Goal: Transaction & Acquisition: Purchase product/service

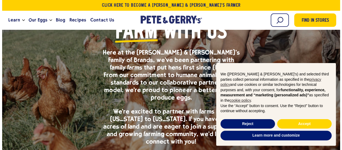
scroll to position [91, 0]
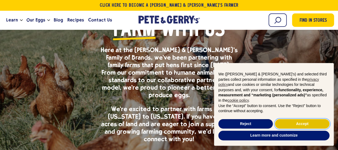
click at [296, 125] on button "Accept" at bounding box center [302, 124] width 55 height 10
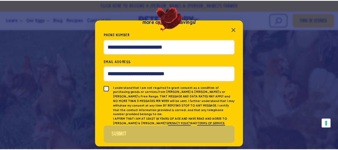
scroll to position [0, 0]
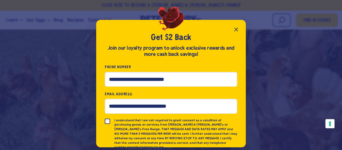
click at [235, 31] on icon "Close popup" at bounding box center [236, 29] width 6 height 6
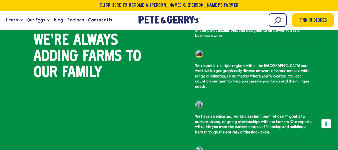
scroll to position [469, 0]
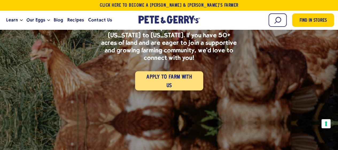
click at [160, 71] on link "Apply to Farm with Us" at bounding box center [169, 80] width 68 height 19
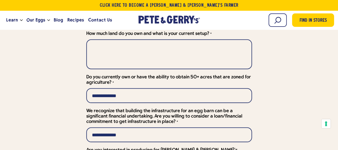
scroll to position [1751, 0]
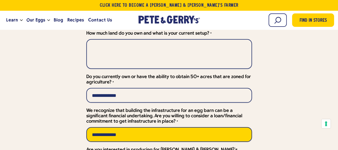
click at [224, 127] on select "**********" at bounding box center [169, 134] width 166 height 15
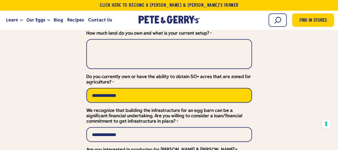
drag, startPoint x: 265, startPoint y: 97, endPoint x: 147, endPoint y: 60, distance: 124.0
click at [147, 88] on select "**********" at bounding box center [169, 95] width 166 height 15
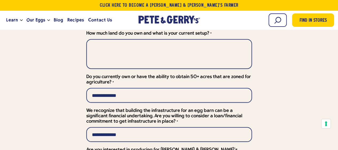
click at [260, 74] on div "Application Form * indicates a required field *" at bounding box center [169, 120] width 346 height 344
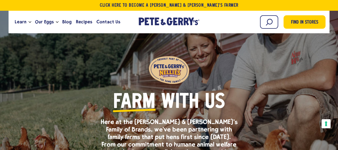
scroll to position [0, 0]
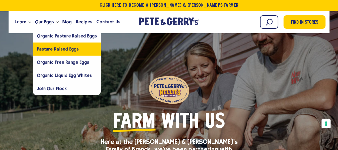
click at [41, 49] on span "Pasture Raised Eggs" at bounding box center [58, 48] width 42 height 5
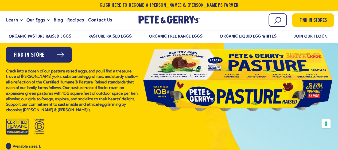
scroll to position [67, 0]
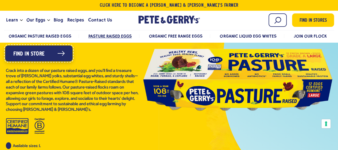
click at [68, 61] on link "Find in Store" at bounding box center [38, 53] width 67 height 16
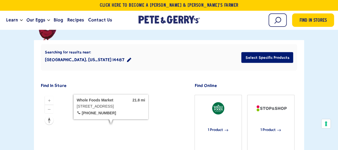
scroll to position [121, 0]
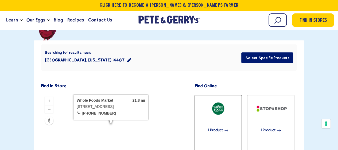
click at [224, 117] on div "1 Product" at bounding box center [218, 129] width 37 height 25
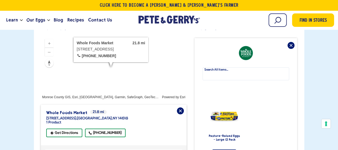
scroll to position [184, 0]
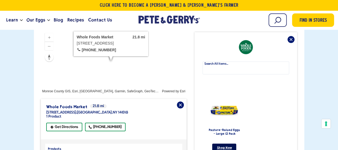
click at [222, 143] on link "Shop Now" at bounding box center [224, 147] width 24 height 8
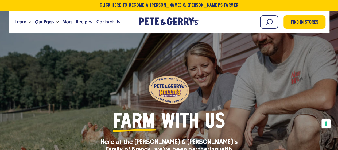
click at [183, 5] on link "Click Here To Become a [PERSON_NAME] & [PERSON_NAME]’s Farmer" at bounding box center [169, 5] width 338 height 11
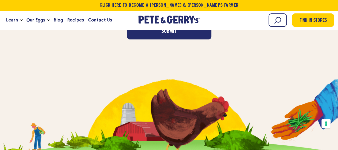
scroll to position [2004, 0]
